Goal: Information Seeking & Learning: Learn about a topic

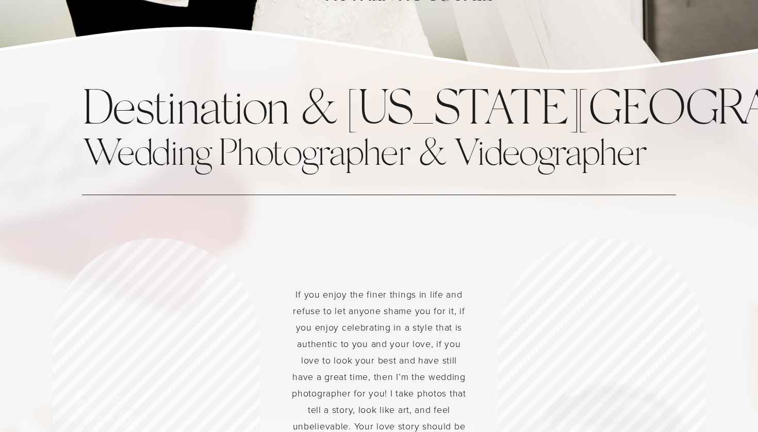
scroll to position [563, 0]
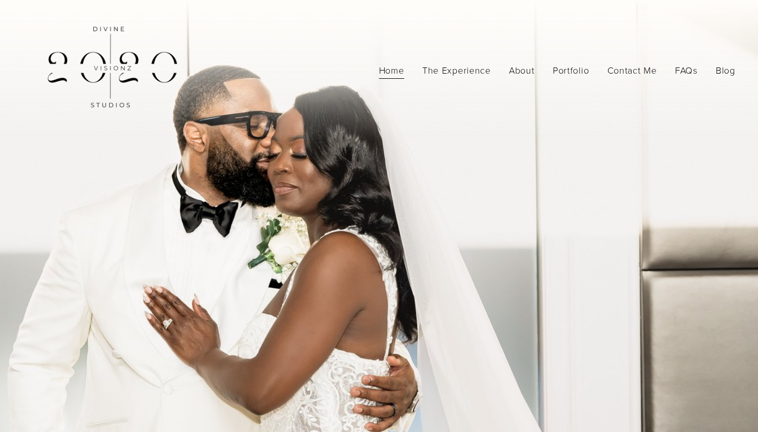
click at [682, 72] on link "FAQs" at bounding box center [686, 71] width 23 height 19
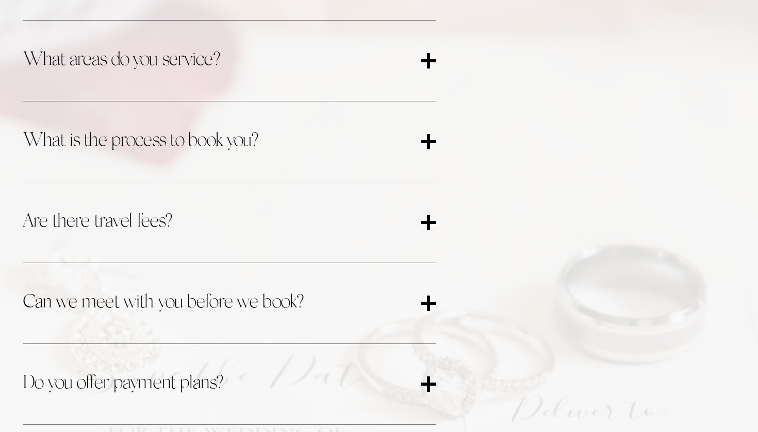
scroll to position [468, 0]
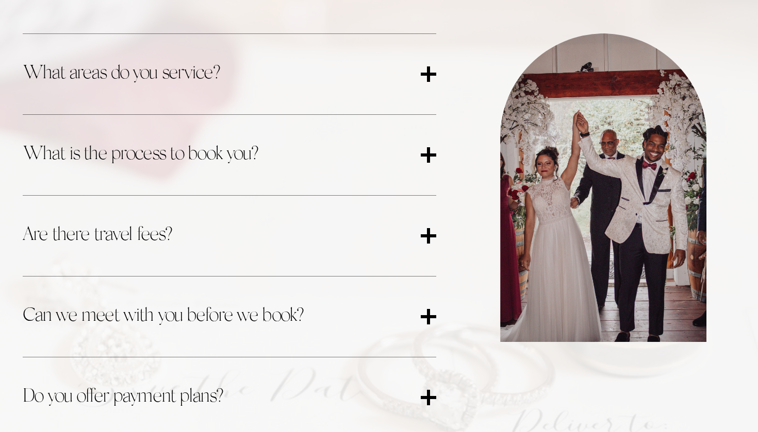
click at [429, 72] on div at bounding box center [428, 73] width 3 height 15
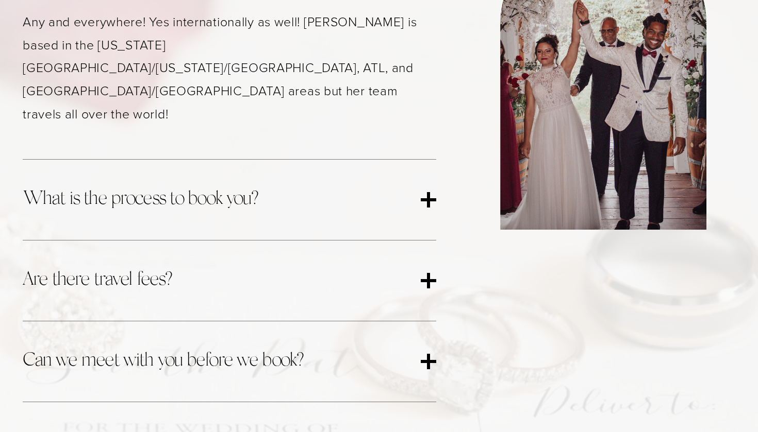
scroll to position [608, 0]
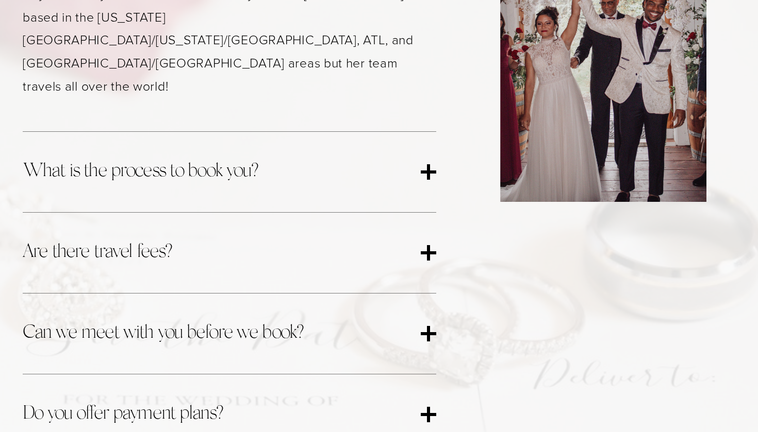
click at [431, 171] on div at bounding box center [428, 172] width 15 height 3
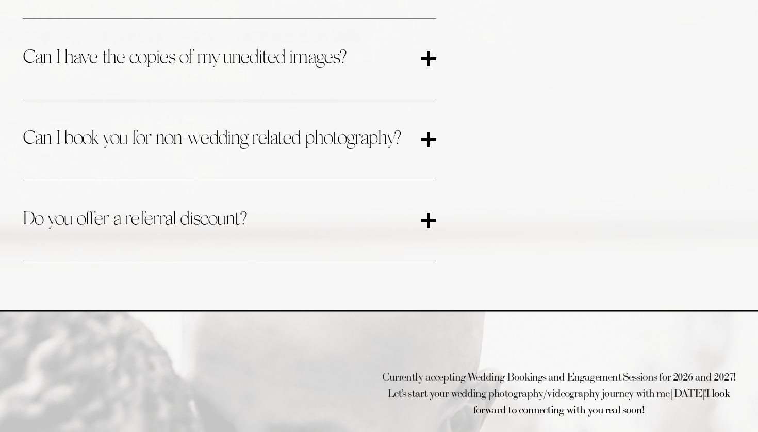
scroll to position [1364, 0]
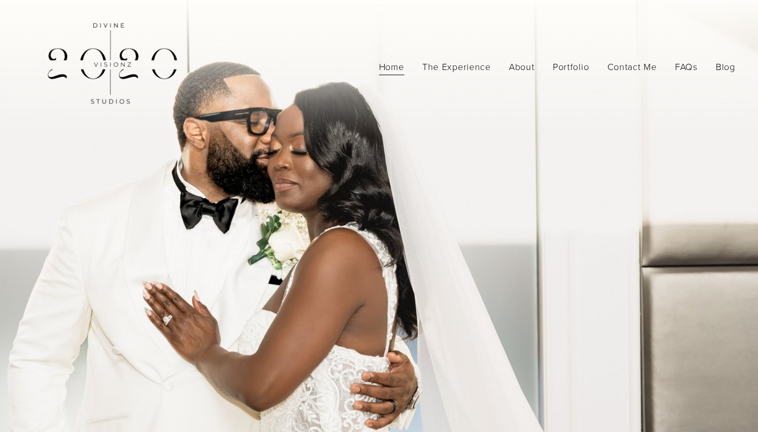
scroll to position [6, 0]
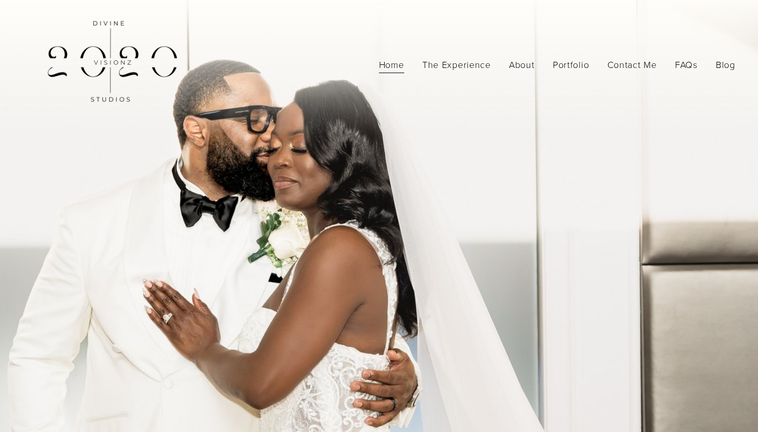
click at [518, 68] on link "About" at bounding box center [522, 65] width 26 height 19
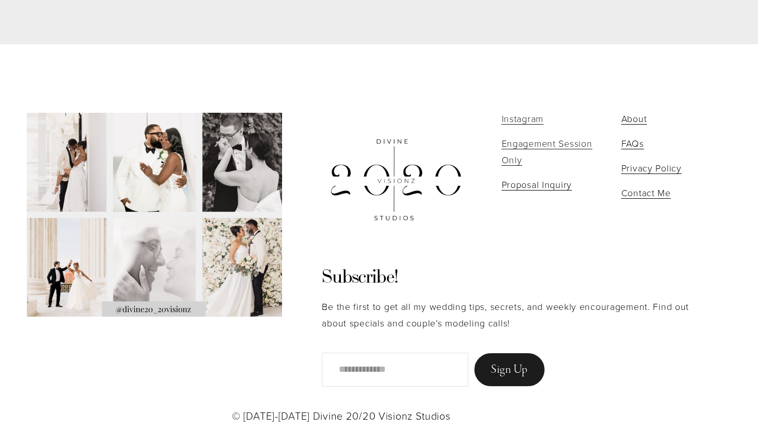
scroll to position [2685, 0]
click at [629, 138] on span "FAQs" at bounding box center [632, 144] width 23 height 12
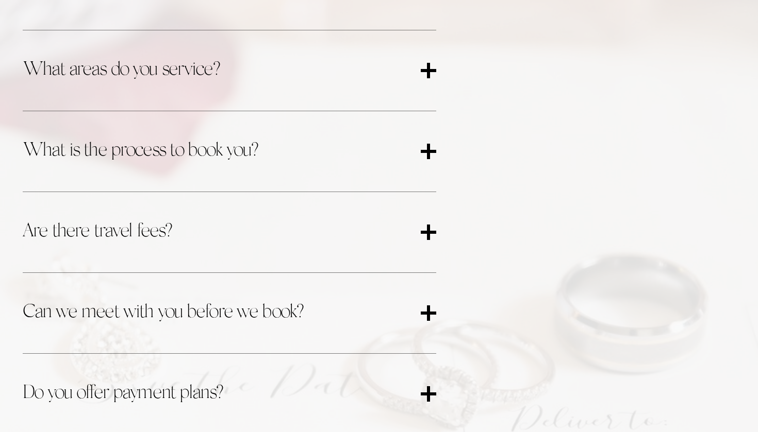
scroll to position [466, 0]
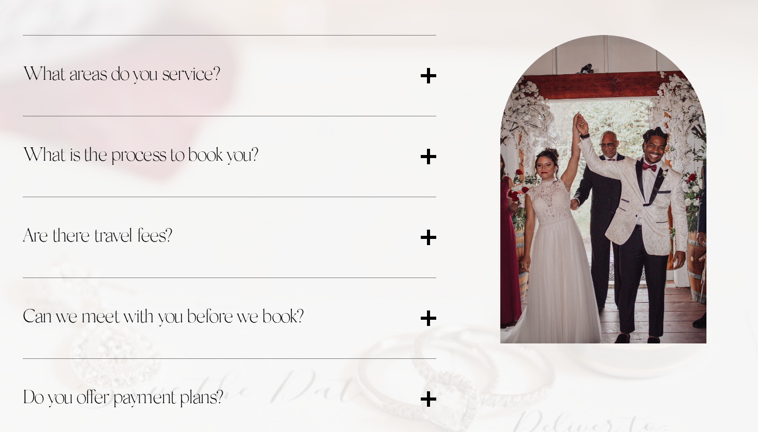
click at [426, 76] on div at bounding box center [428, 75] width 15 height 3
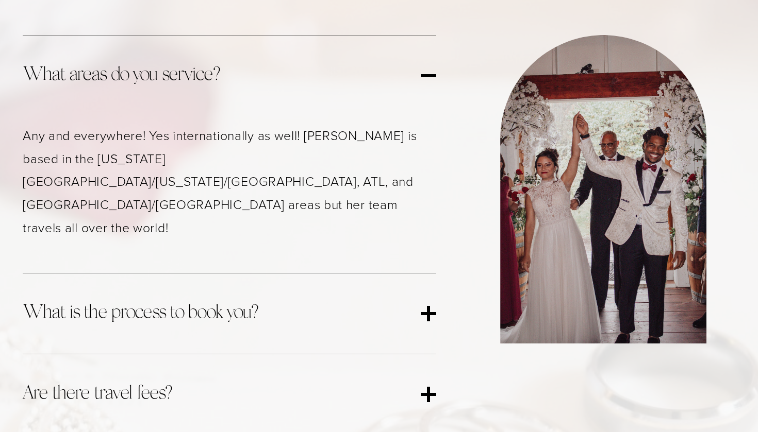
click at [426, 75] on div at bounding box center [428, 75] width 15 height 3
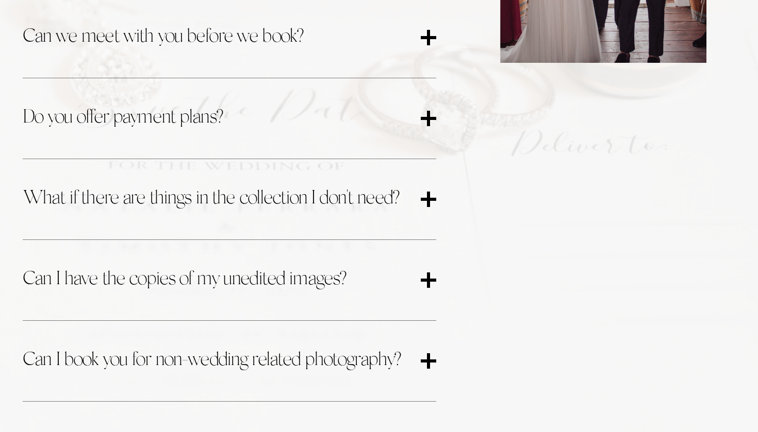
scroll to position [763, 0]
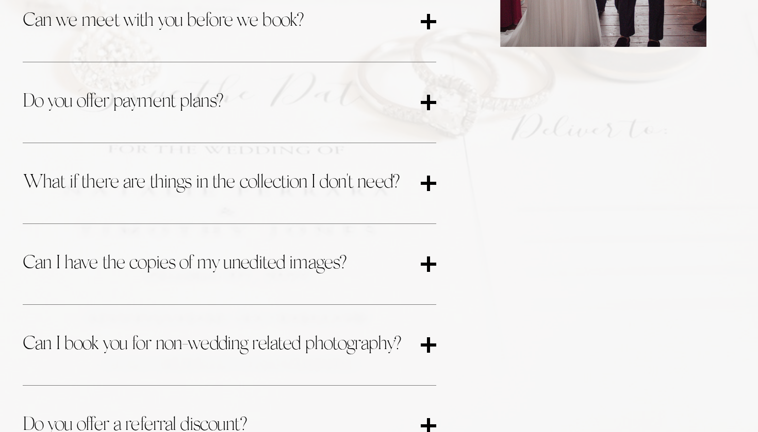
click at [427, 101] on div at bounding box center [428, 102] width 3 height 15
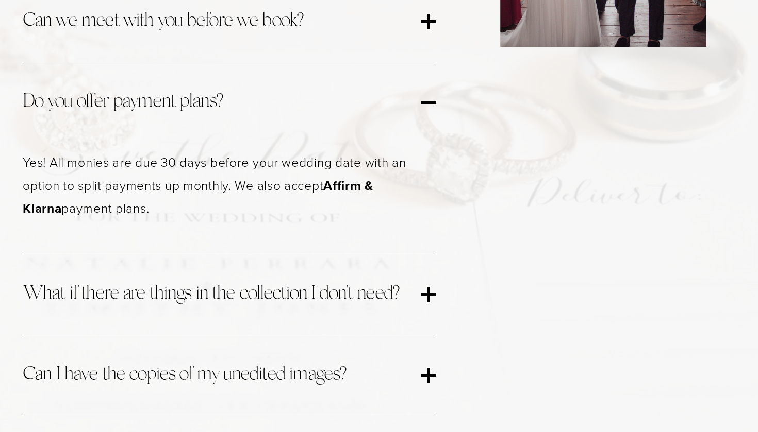
click at [427, 101] on div at bounding box center [428, 102] width 15 height 3
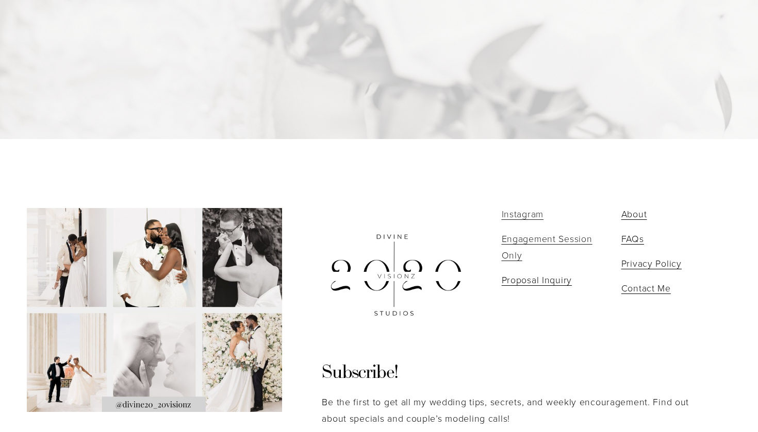
scroll to position [2065, 0]
